Goal: Task Accomplishment & Management: Manage account settings

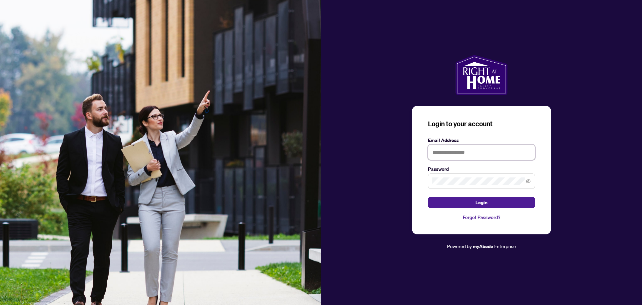
click at [458, 150] on input "text" at bounding box center [481, 151] width 107 height 15
type input "**********"
click at [428, 197] on button "Login" at bounding box center [481, 202] width 107 height 11
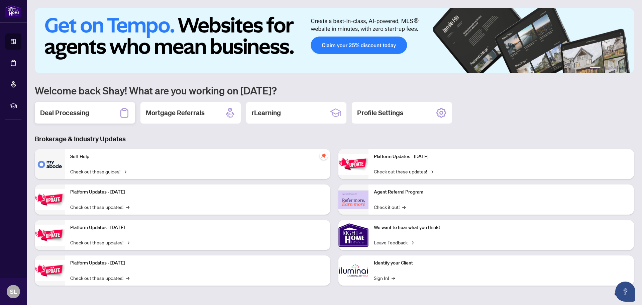
click at [105, 121] on div "Deal Processing" at bounding box center [85, 112] width 100 height 21
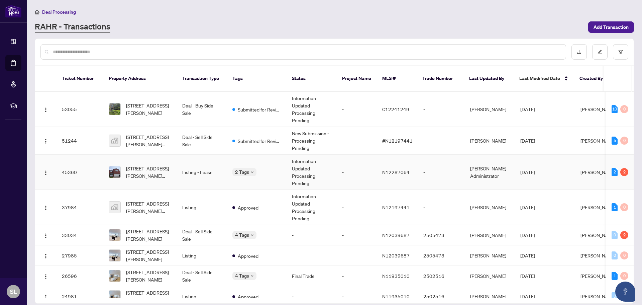
click at [211, 155] on td "Listing - Lease" at bounding box center [202, 172] width 50 height 35
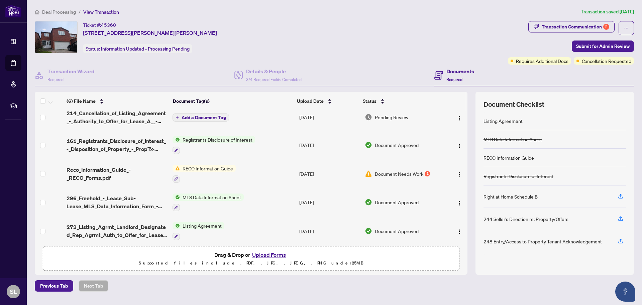
scroll to position [36, 0]
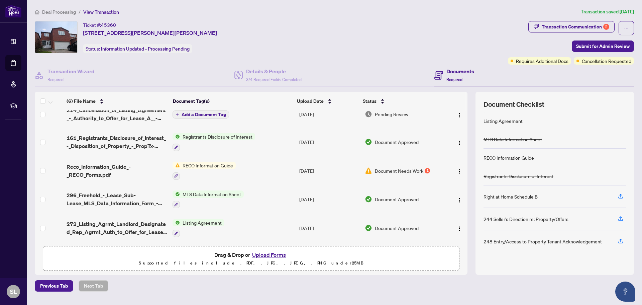
click at [390, 168] on span "Document Needs Work" at bounding box center [399, 170] width 48 height 7
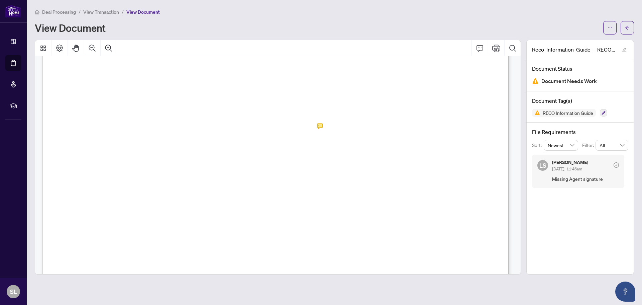
scroll to position [7525, 0]
click at [626, 29] on icon "arrow-left" at bounding box center [627, 27] width 5 height 5
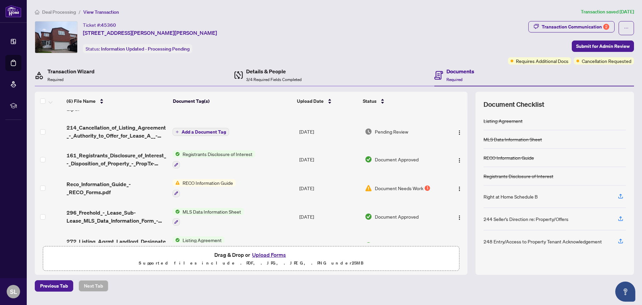
scroll to position [36, 0]
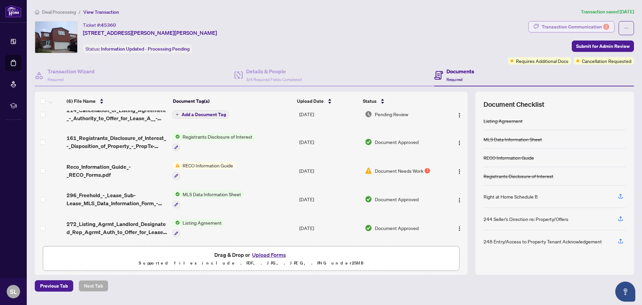
click at [578, 25] on div "Transaction Communication 2" at bounding box center [576, 26] width 68 height 11
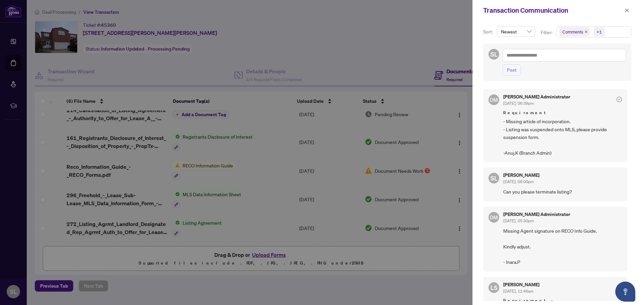
click at [365, 44] on div at bounding box center [321, 152] width 642 height 305
click at [630, 12] on button "button" at bounding box center [627, 10] width 9 height 8
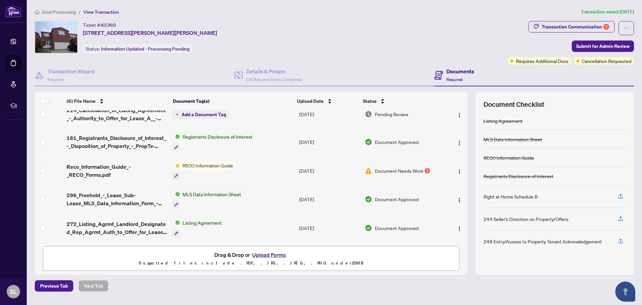
click at [278, 257] on button "Upload Forms" at bounding box center [269, 254] width 38 height 9
